Goal: Task Accomplishment & Management: Manage account settings

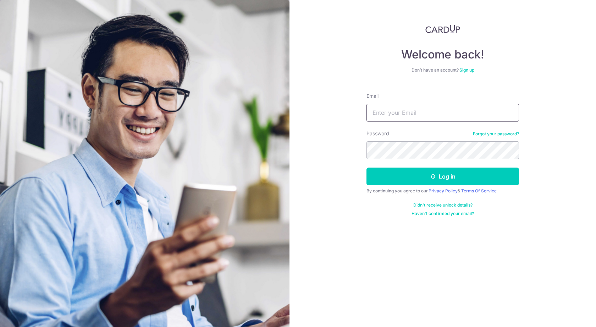
drag, startPoint x: 0, startPoint y: 0, endPoint x: 449, endPoint y: 109, distance: 462.3
click at [449, 109] on input "Email" at bounding box center [442, 113] width 153 height 18
type input "[EMAIL_ADDRESS][DOMAIN_NAME]"
click at [366, 168] on button "Log in" at bounding box center [442, 177] width 153 height 18
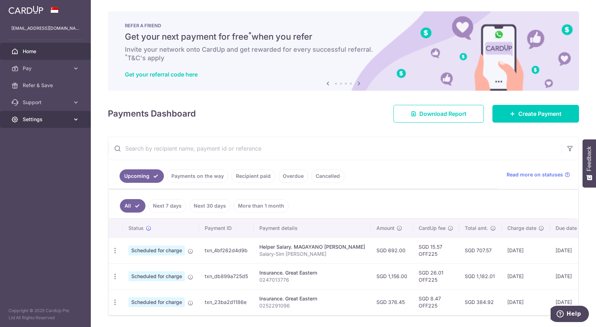
click at [71, 120] on link "Settings" at bounding box center [45, 119] width 91 height 17
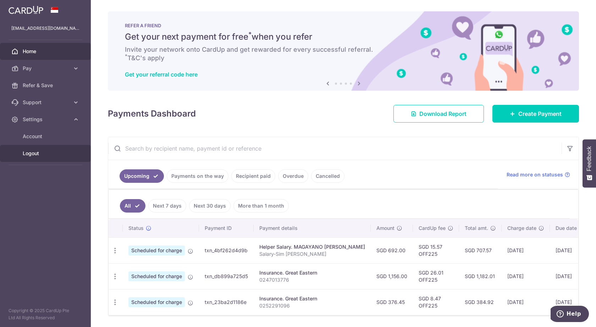
click at [56, 154] on span "Logout" at bounding box center [46, 153] width 47 height 7
